Goal: Information Seeking & Learning: Find specific fact

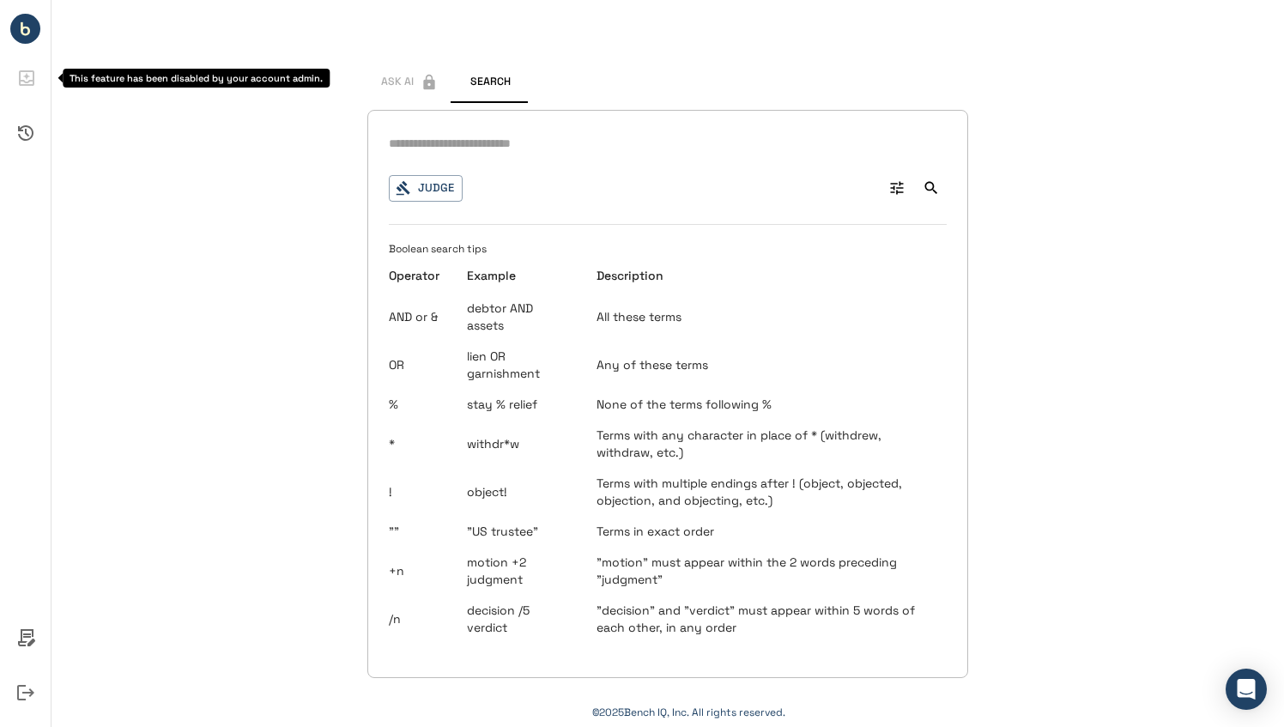
click at [27, 77] on icon "This feature has been disabled by your account admin." at bounding box center [26, 76] width 7 height 7
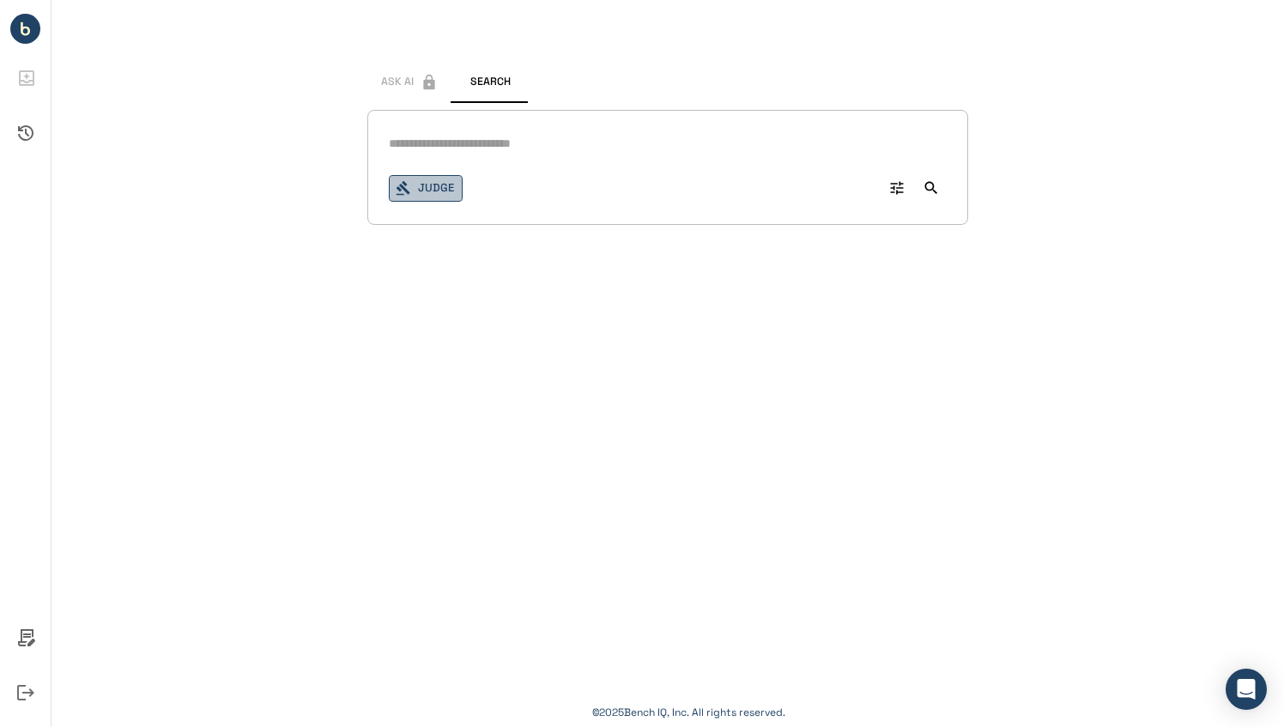
click at [427, 199] on button "Judge" at bounding box center [426, 188] width 74 height 27
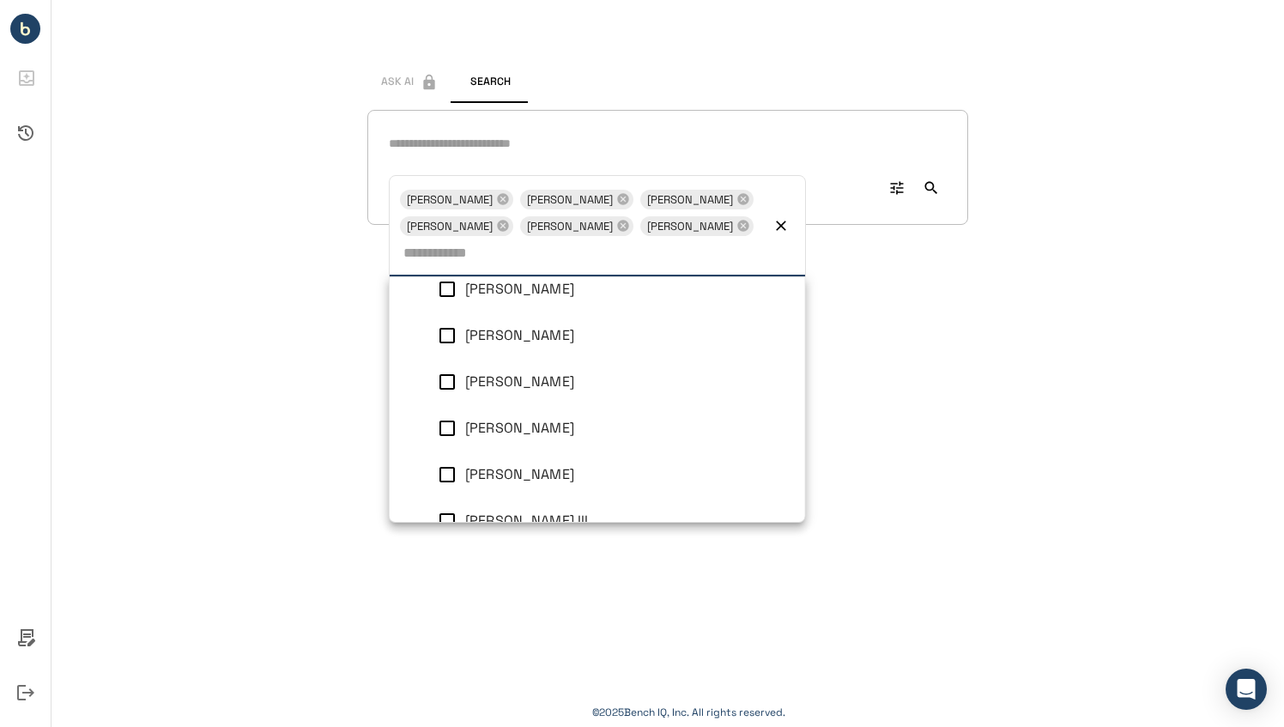
scroll to position [838, 0]
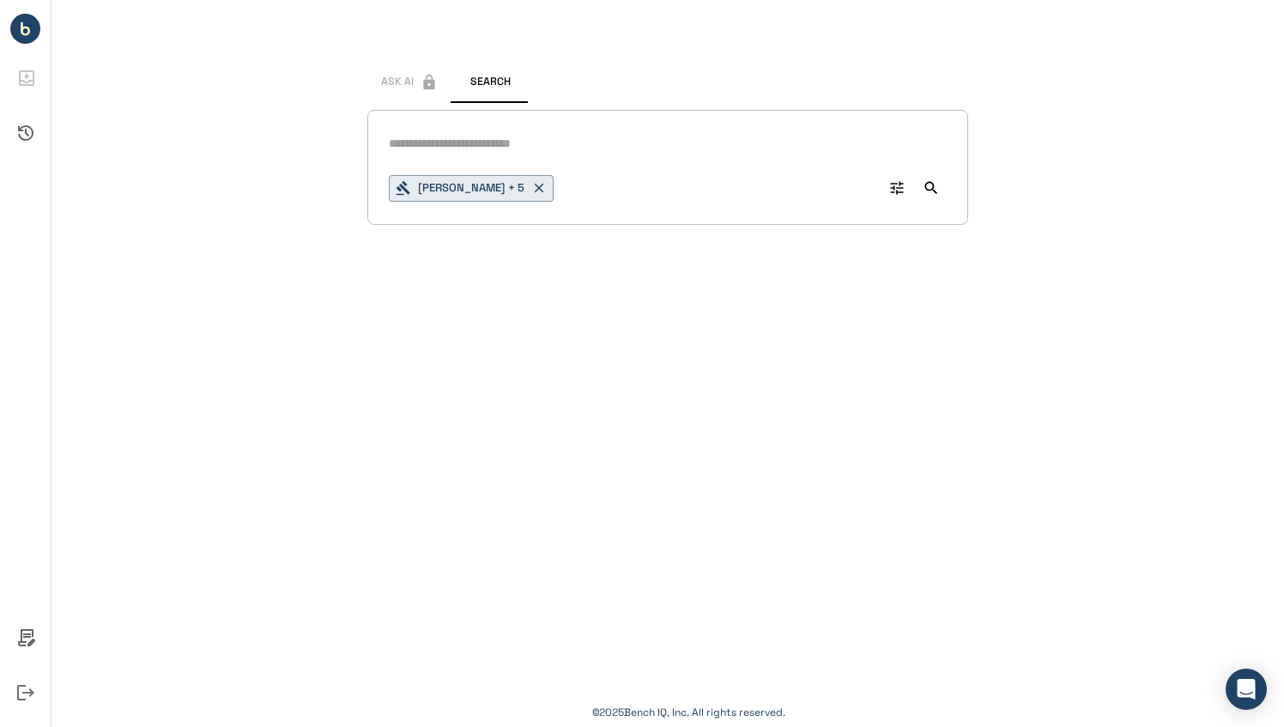
drag, startPoint x: 972, startPoint y: 402, endPoint x: 927, endPoint y: 180, distance: 226.0
click at [927, 180] on icon "Search" at bounding box center [930, 187] width 17 height 17
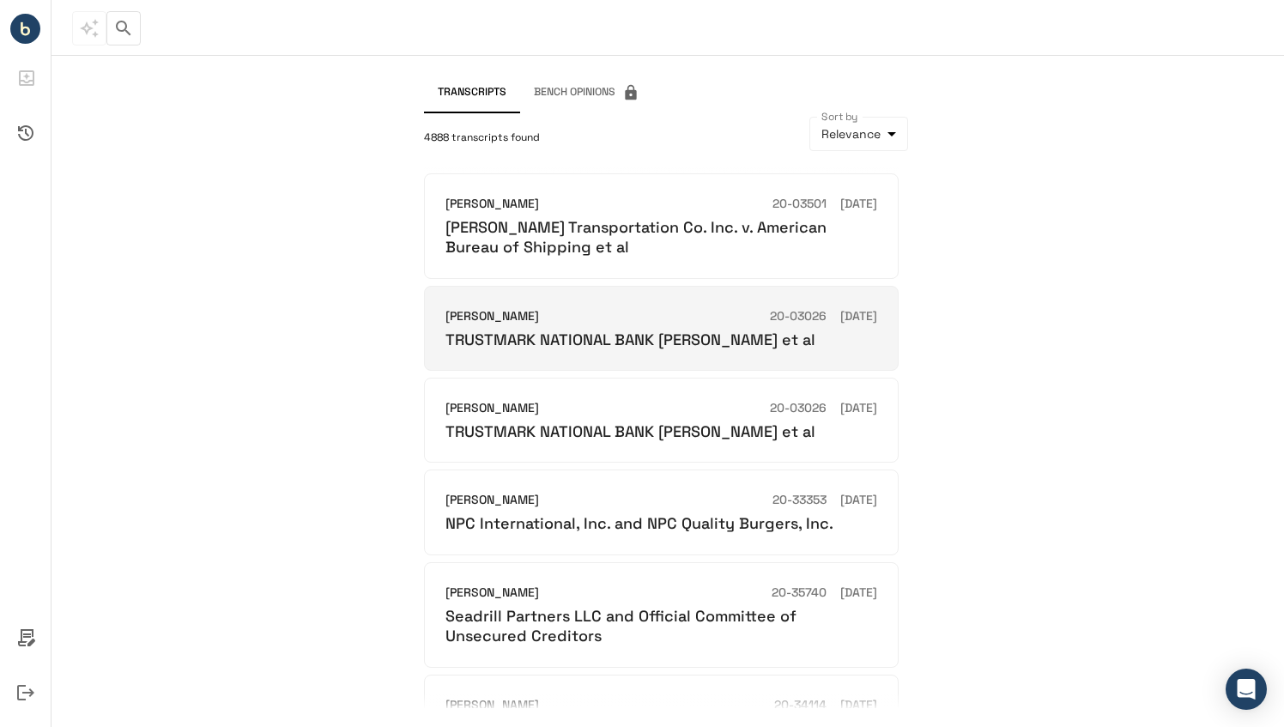
click at [482, 320] on h6 "[PERSON_NAME]" at bounding box center [492, 316] width 94 height 19
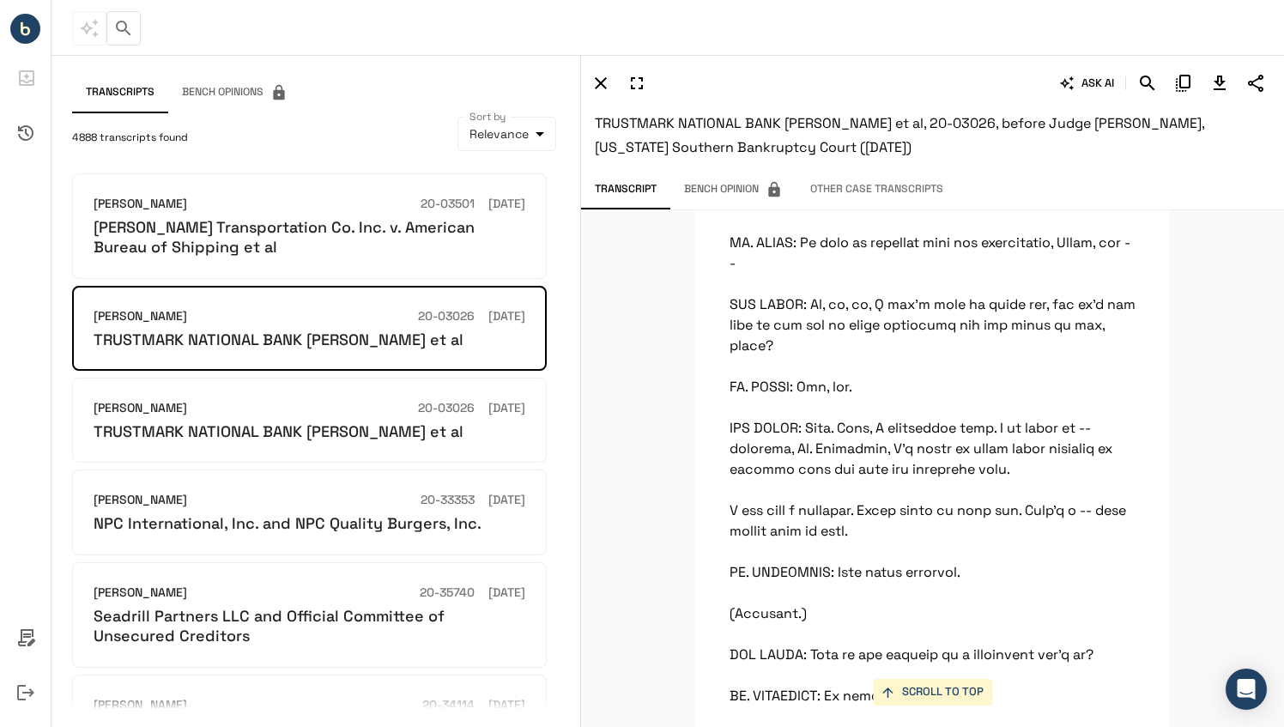
scroll to position [46026, 0]
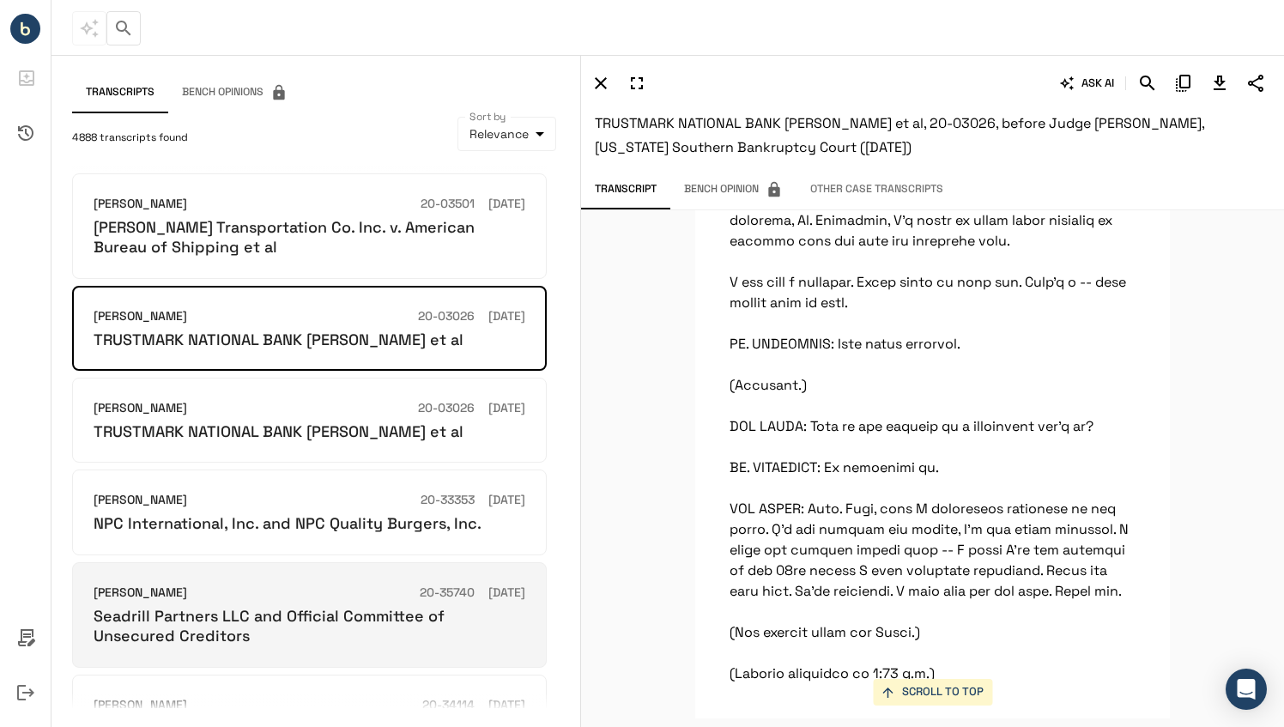
click at [192, 606] on h6 "Seadrill Partners LLC and Official Committee of Unsecured Creditors" at bounding box center [310, 626] width 432 height 40
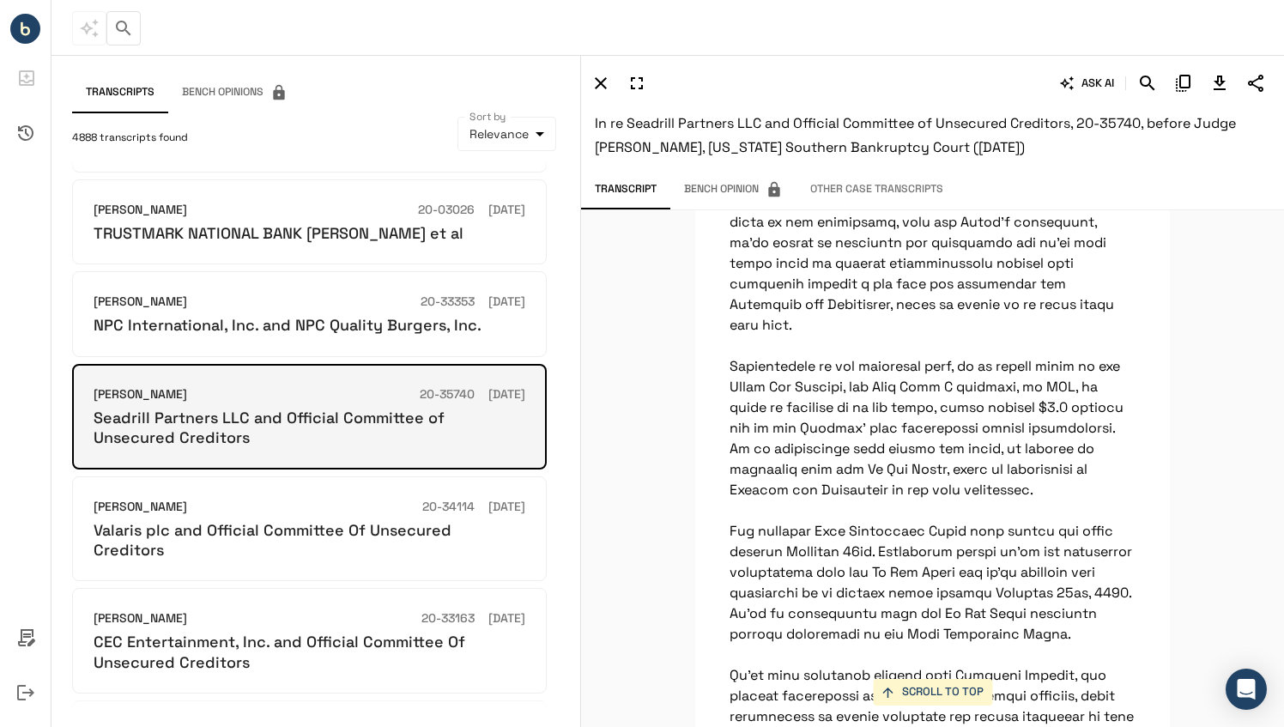
scroll to position [199, 0]
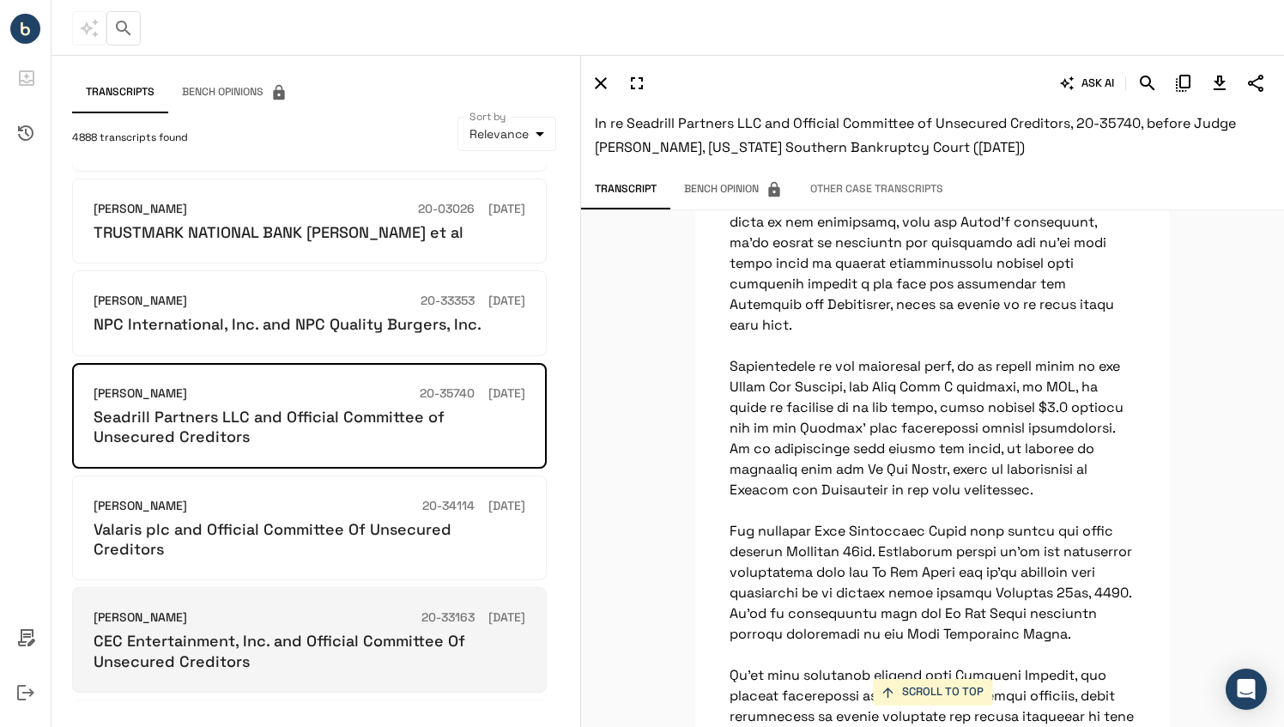
click at [181, 631] on h6 "CEC Entertainment, Inc. and Official Committee Of Unsecured Creditors" at bounding box center [310, 651] width 432 height 40
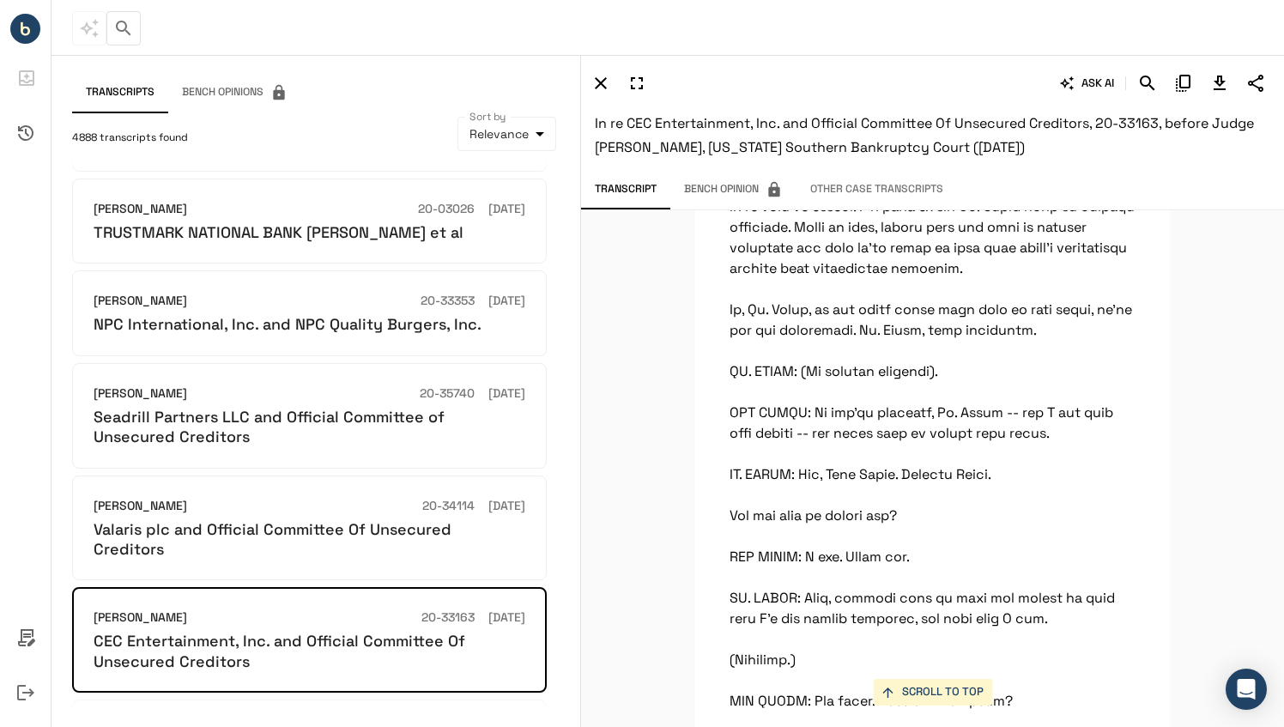
scroll to position [0, 0]
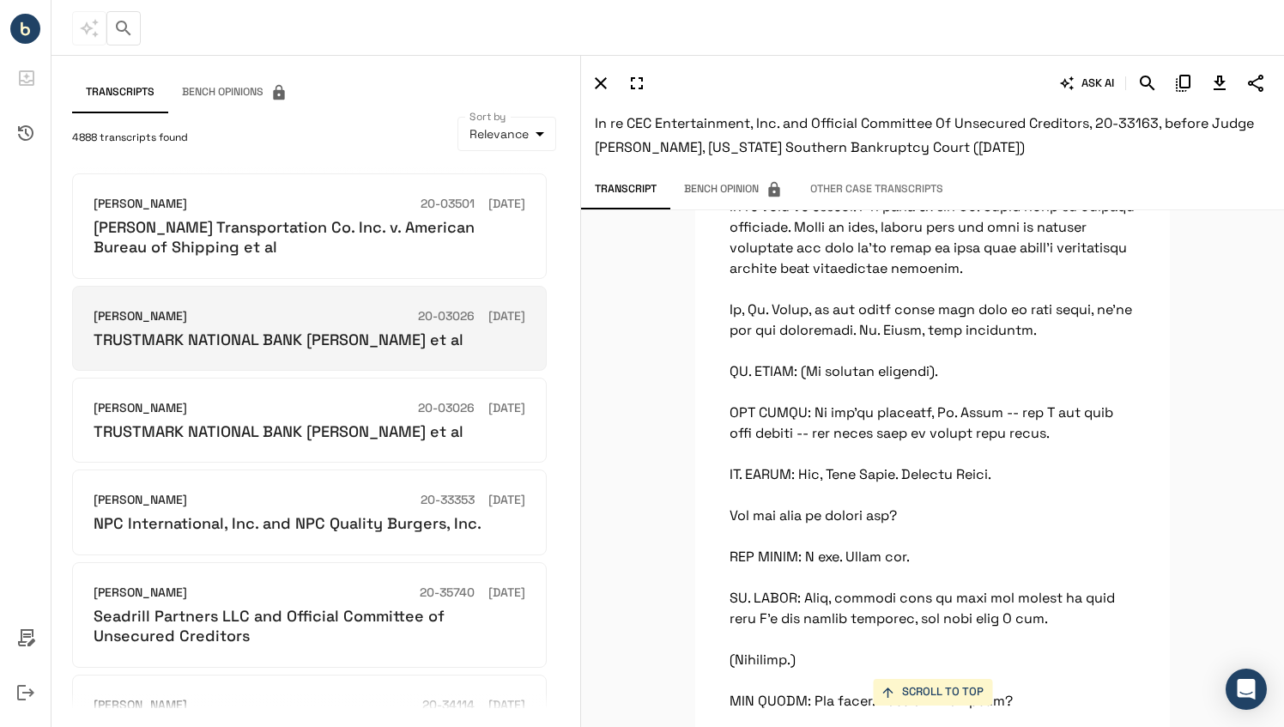
click at [440, 338] on div "TRUSTMARK NATIONAL BANK [PERSON_NAME] et al" at bounding box center [310, 339] width 432 height 20
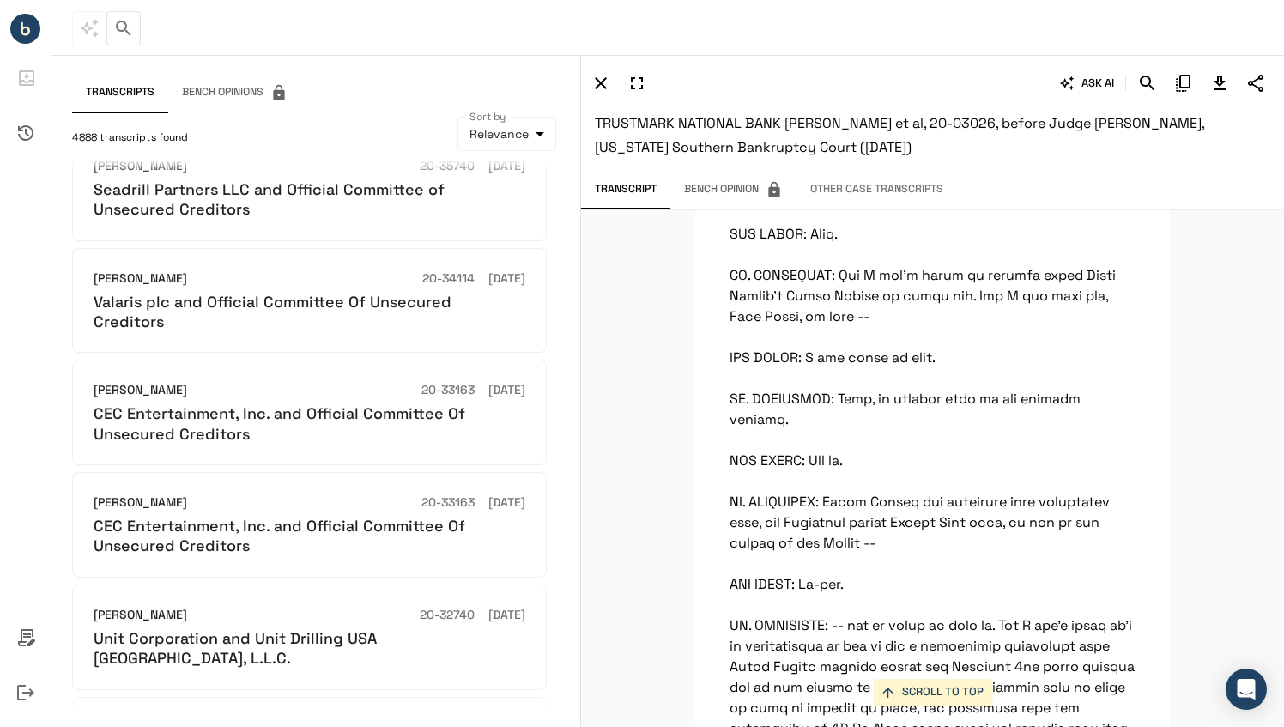
scroll to position [515, 0]
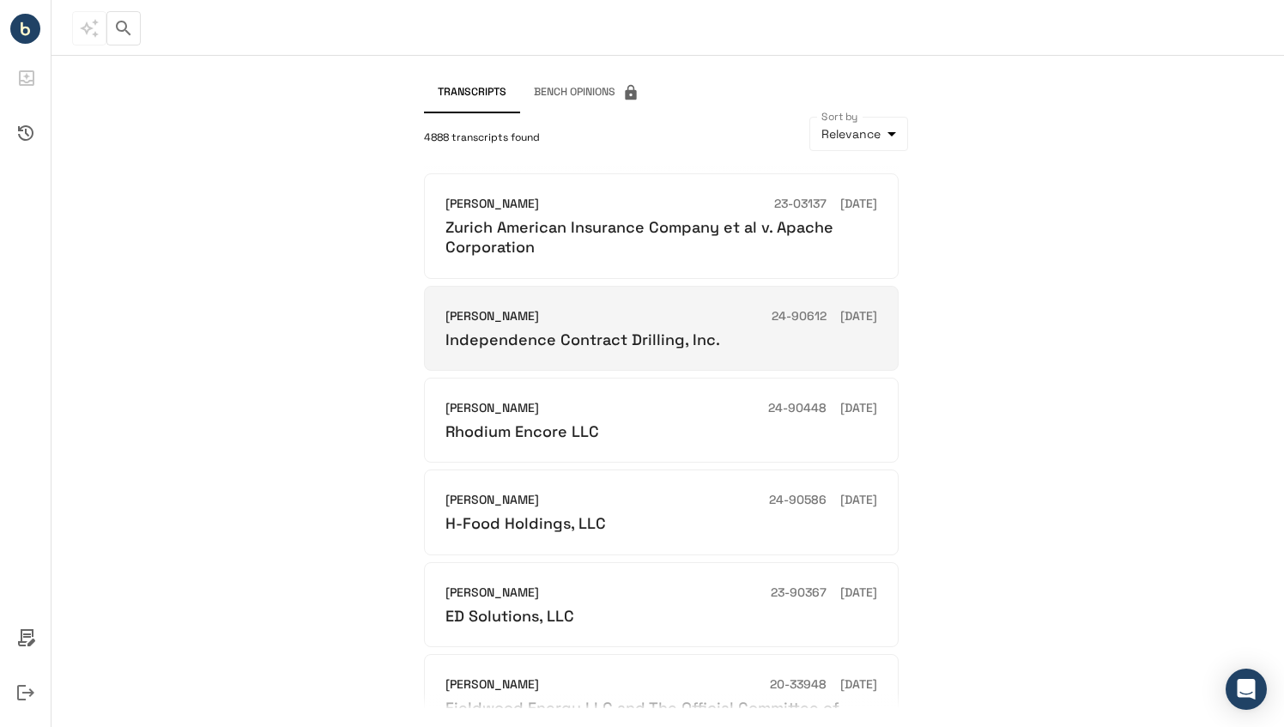
click at [635, 360] on div "[PERSON_NAME] 24-90612 [DATE] Independence Contract Drilling, Inc." at bounding box center [661, 328] width 474 height 85
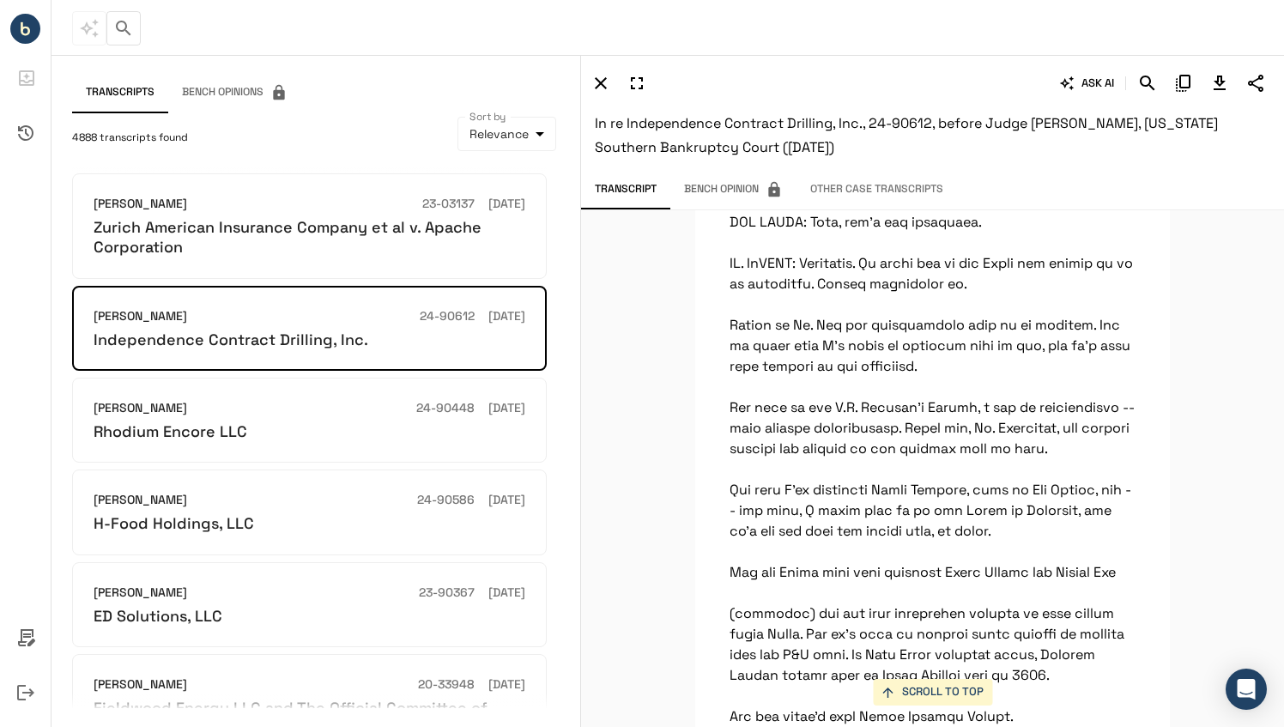
scroll to position [10502, 0]
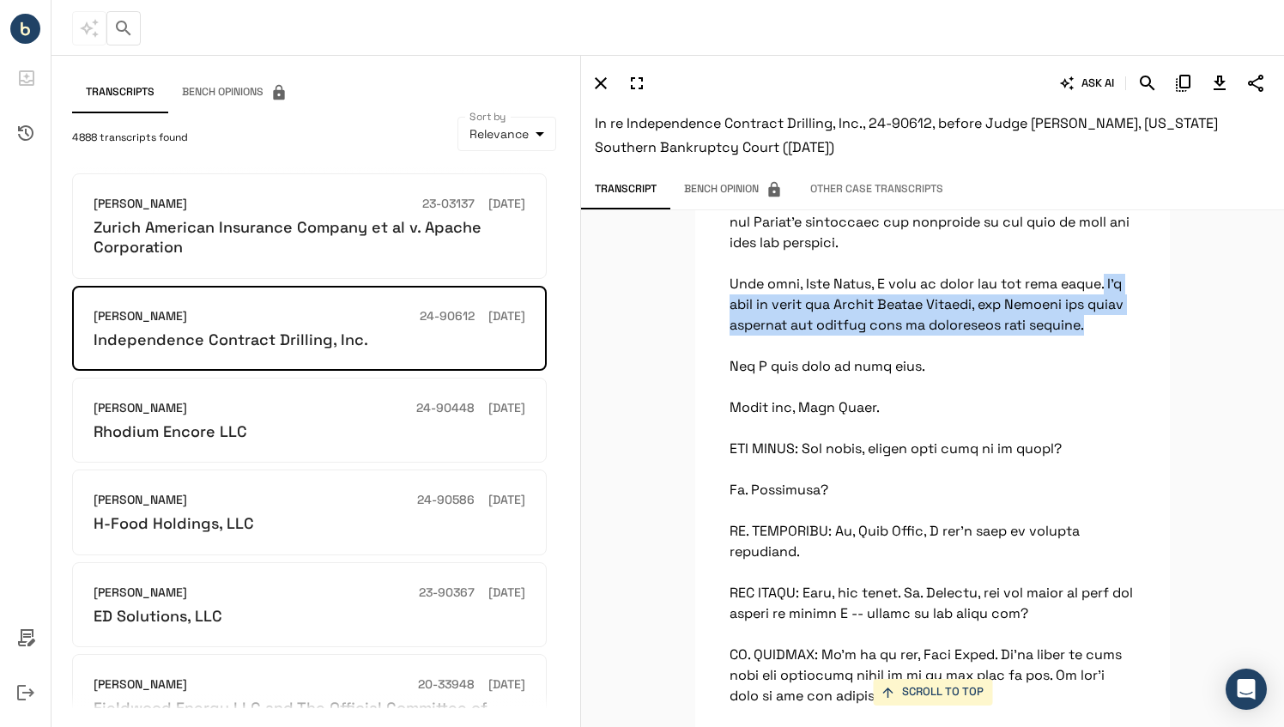
drag, startPoint x: 1085, startPoint y: 472, endPoint x: 1099, endPoint y: 429, distance: 45.3
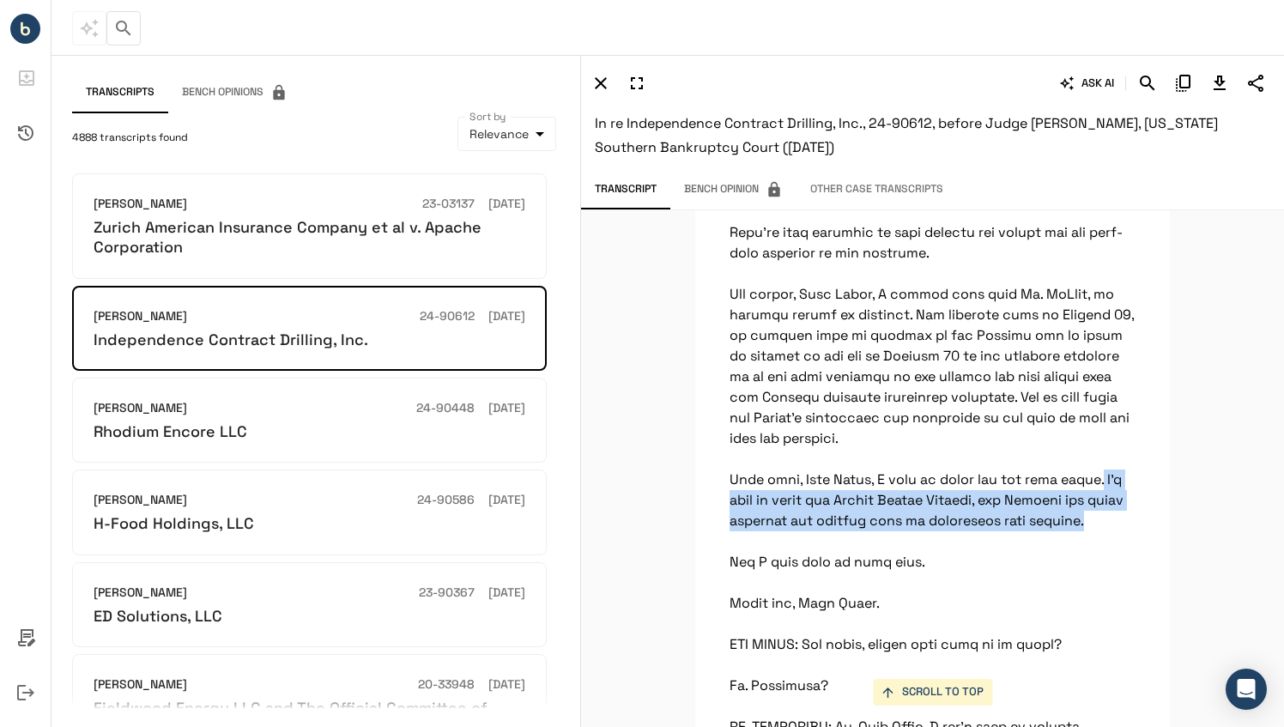
scroll to position [10305, 0]
copy p "I'd like to thank the United States Trustee, the Debtors and their advisors for…"
